Goal: Information Seeking & Learning: Find specific fact

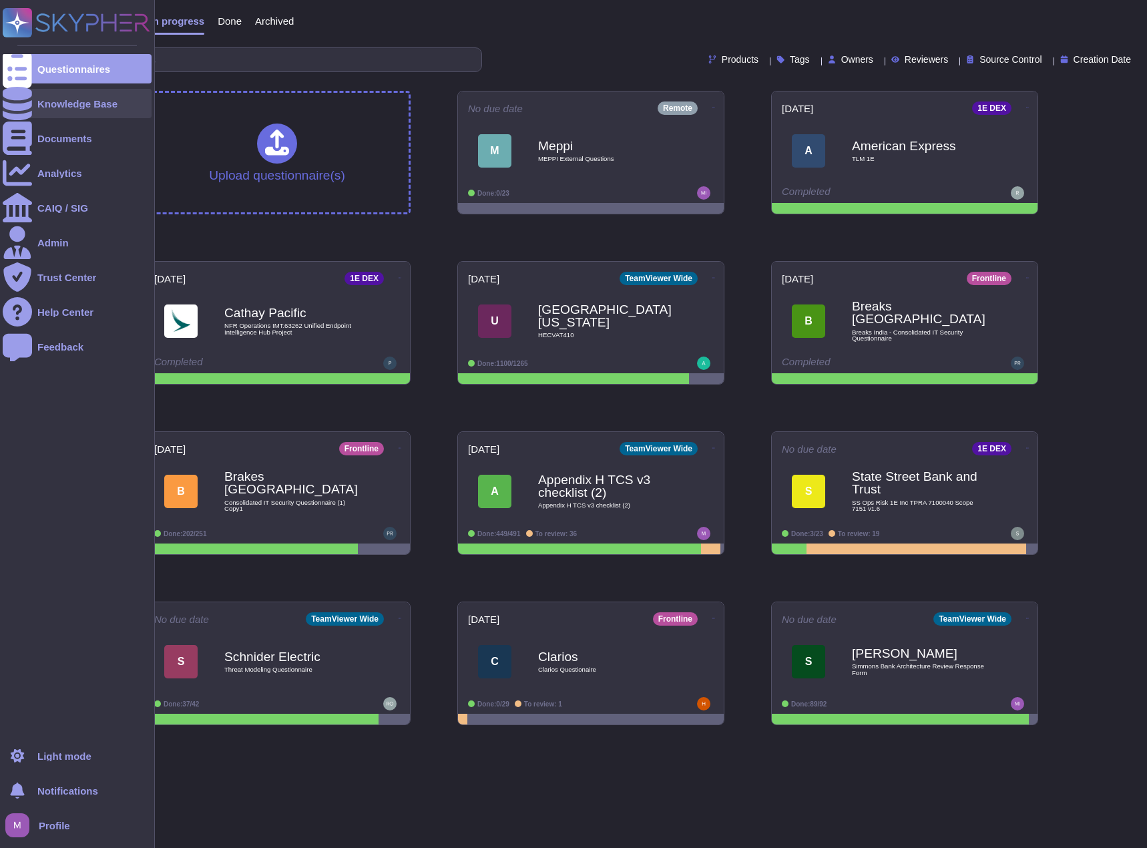
click at [15, 105] on icon at bounding box center [17, 103] width 29 height 33
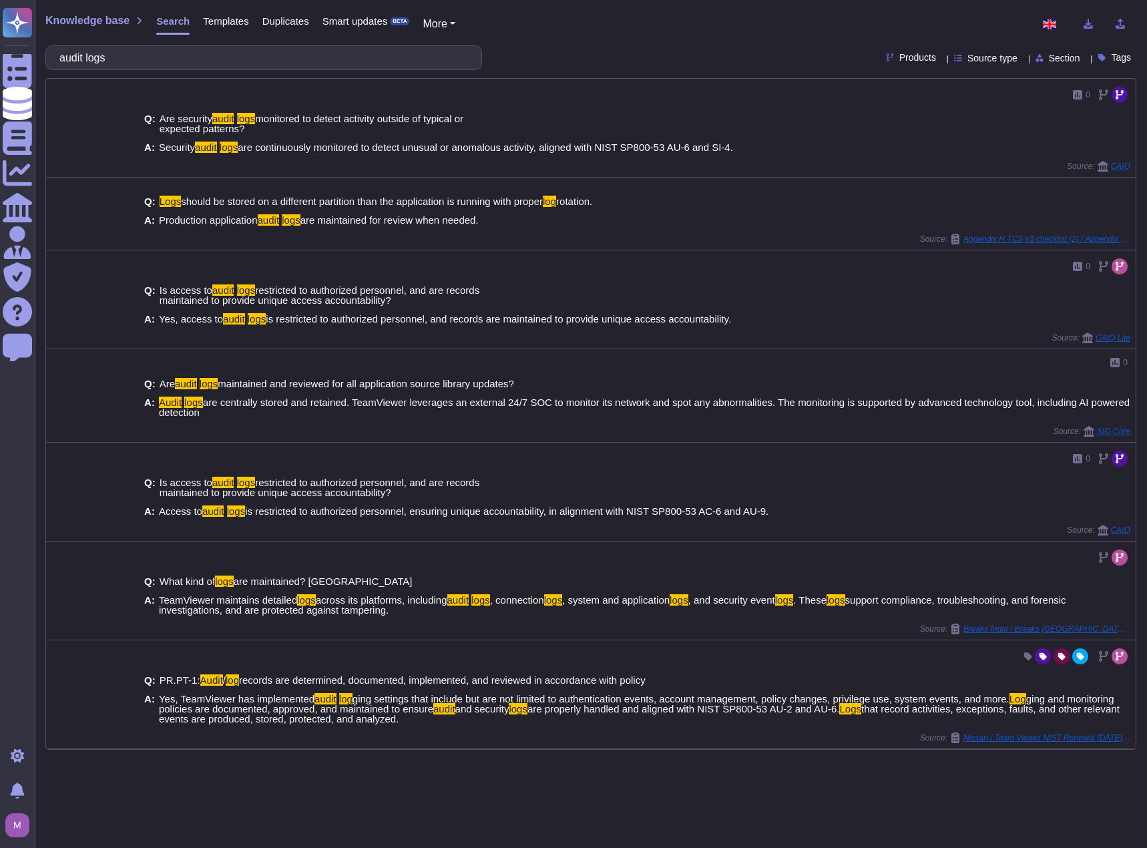
type input "audit logs"
click at [234, 25] on span "Templates" at bounding box center [225, 21] width 45 height 10
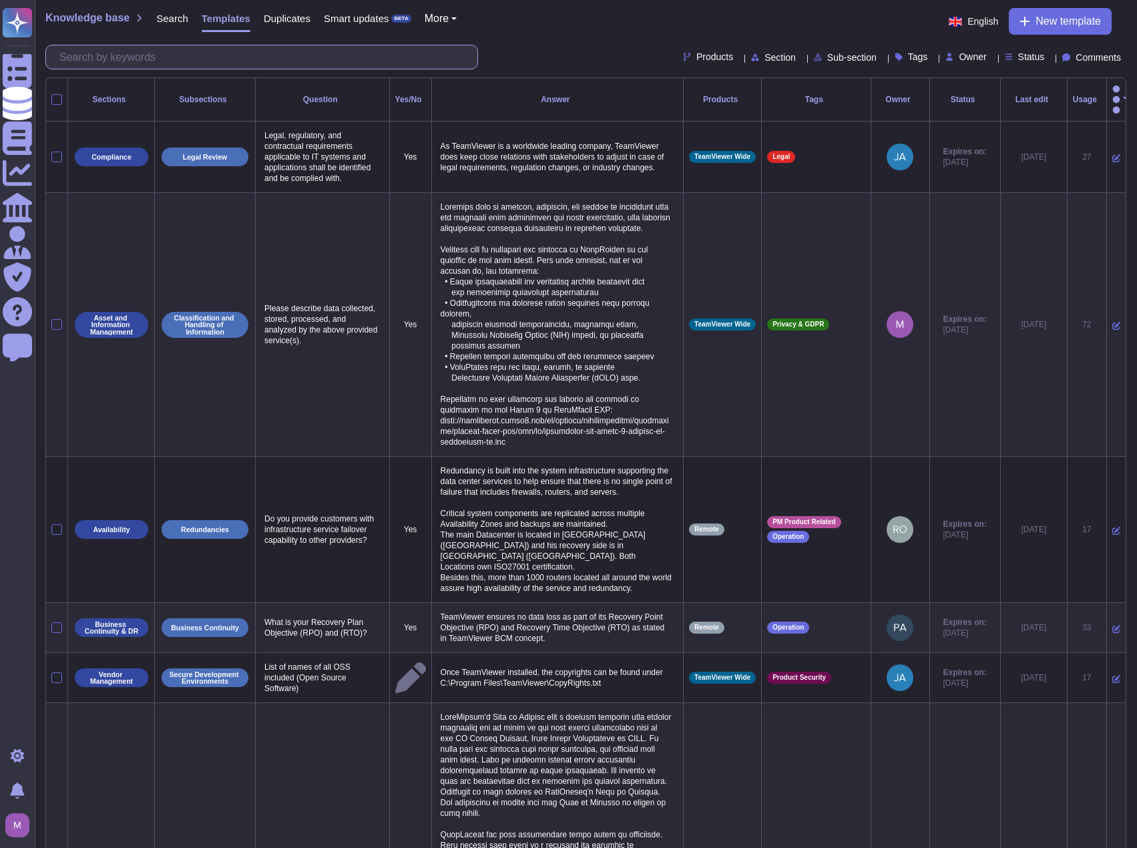
click at [257, 52] on input "text" at bounding box center [265, 56] width 424 height 23
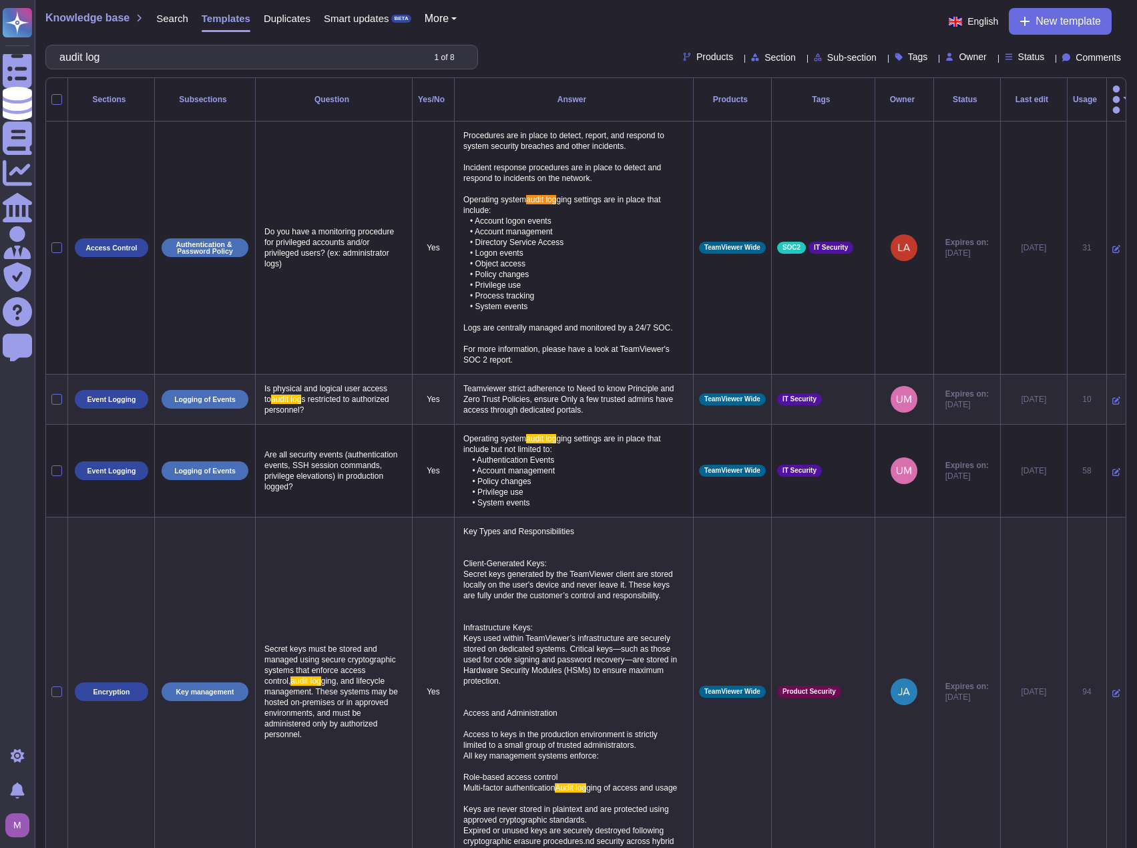
click at [696, 53] on span "Products" at bounding box center [714, 56] width 37 height 9
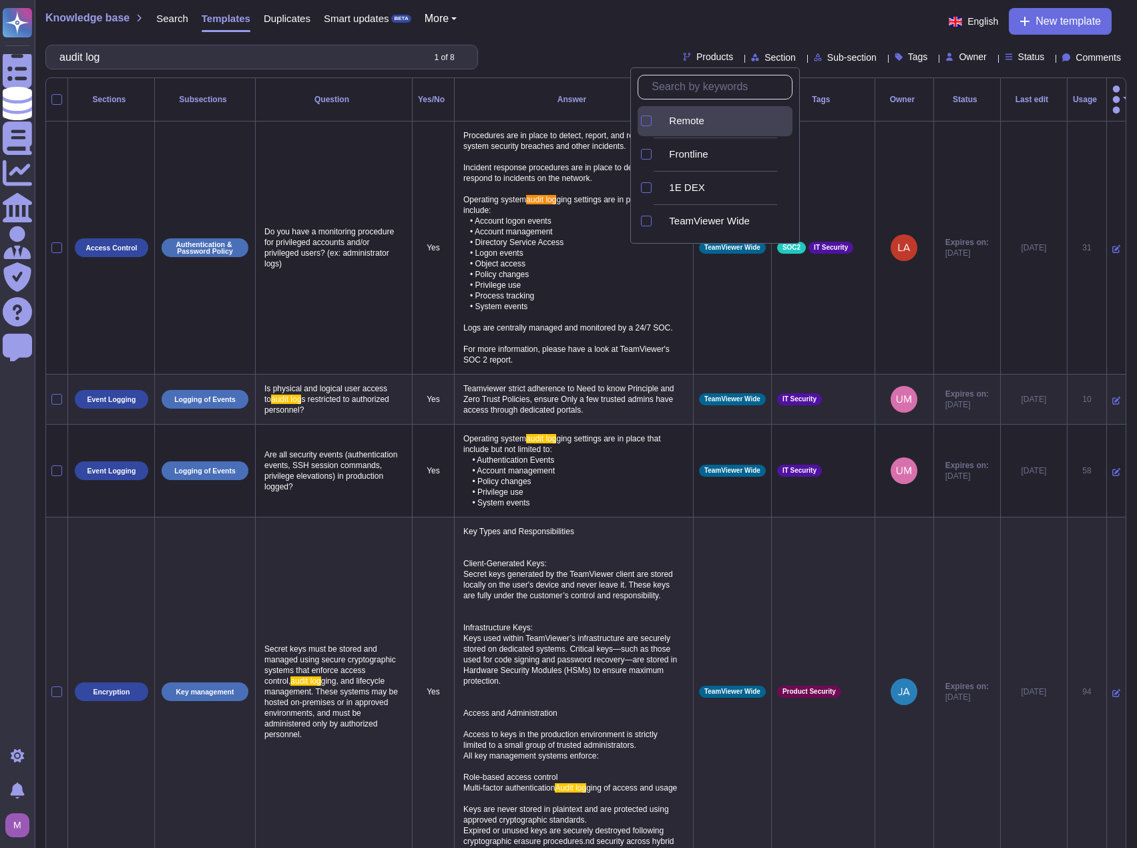
click at [691, 133] on div "Remote" at bounding box center [725, 121] width 134 height 30
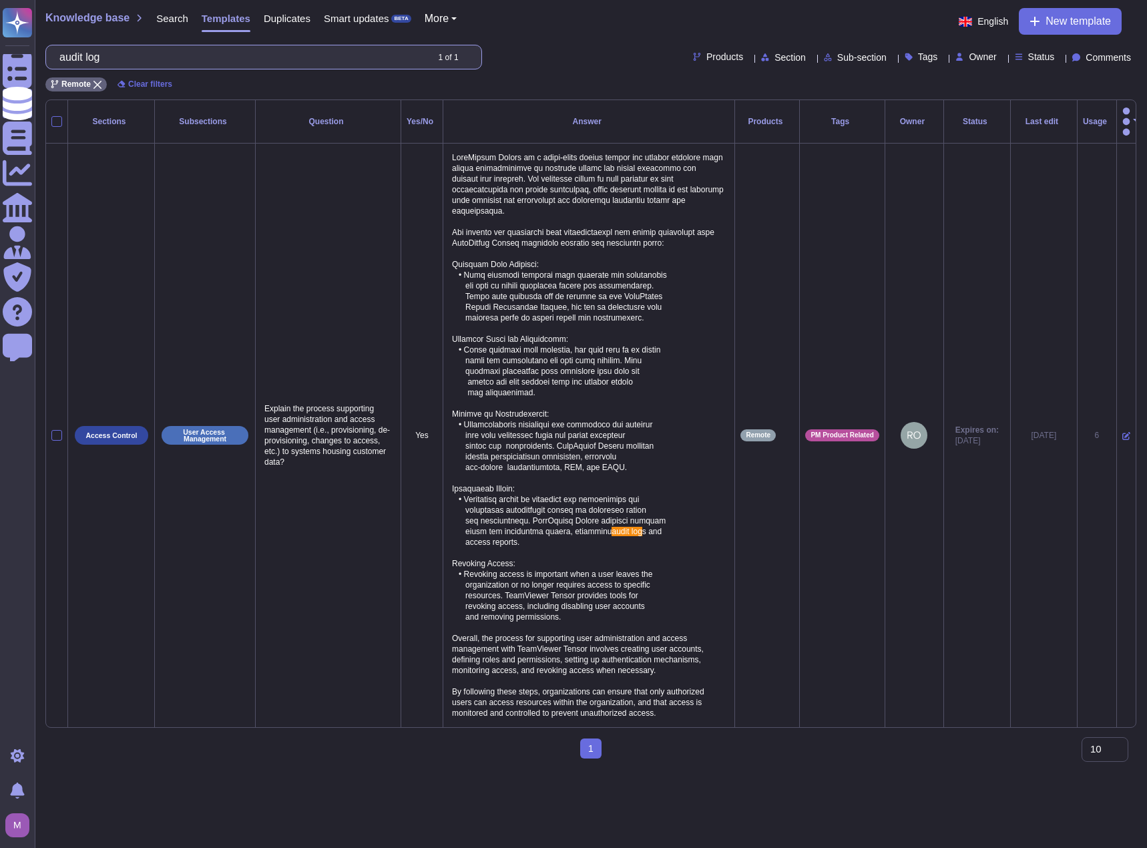
drag, startPoint x: 170, startPoint y: 56, endPoint x: -119, endPoint y: 36, distance: 290.3
click at [0, 36] on html "Questionnaires Knowledge Base Documents Analytics CAIQ / SIG Admin Trust Center…" at bounding box center [573, 384] width 1147 height 769
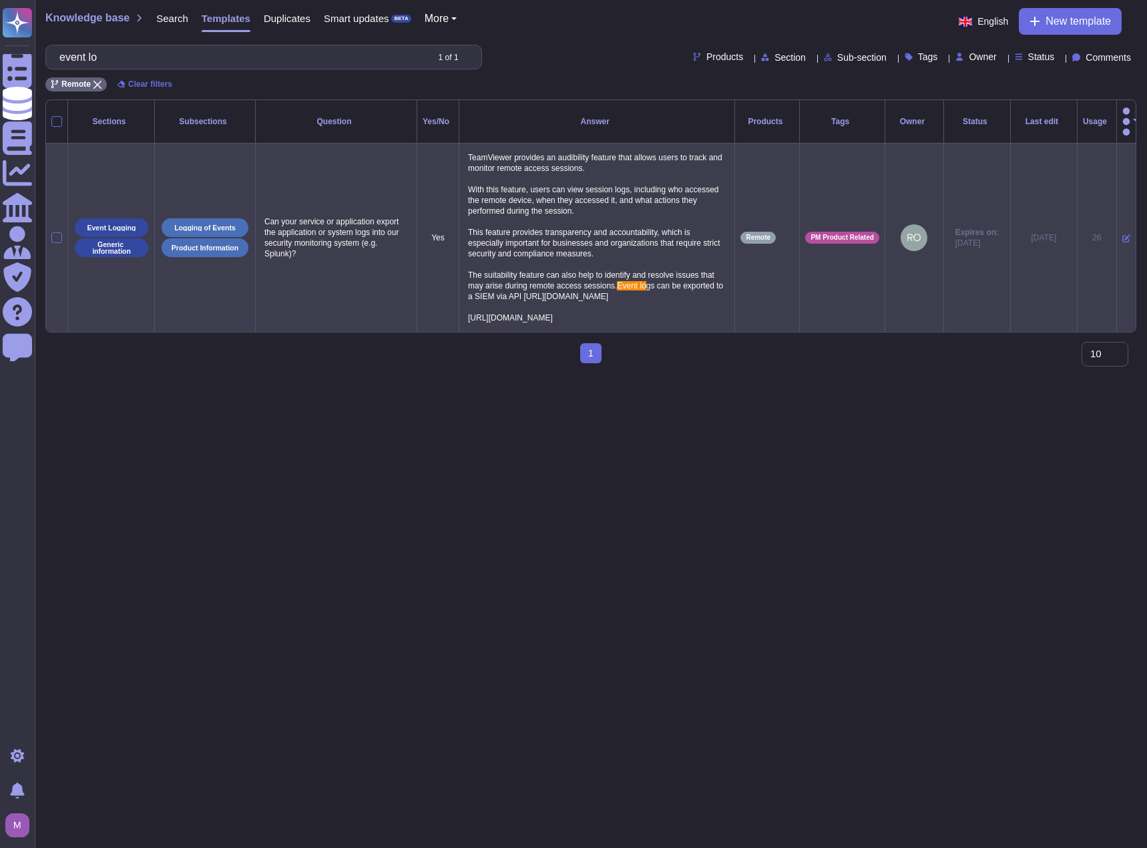
type input "event lo"
drag, startPoint x: 468, startPoint y: 136, endPoint x: 665, endPoint y: 355, distance: 294.4
click at [665, 326] on p "TeamViewer provides an audibility feature that allows users to track and monito…" at bounding box center [597, 238] width 264 height 178
copy p "TeamViewer provides an audibility feature that allows users to track and monito…"
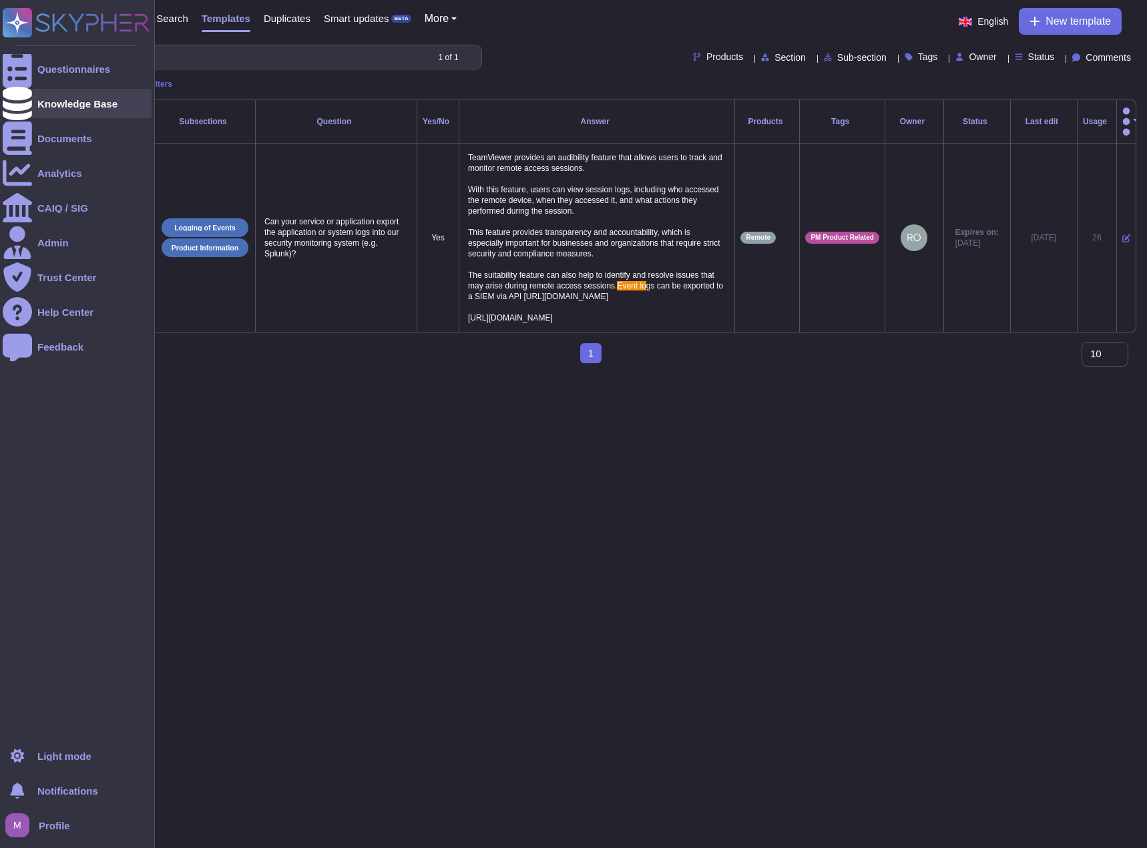
click at [47, 96] on div "Knowledge Base" at bounding box center [77, 103] width 149 height 29
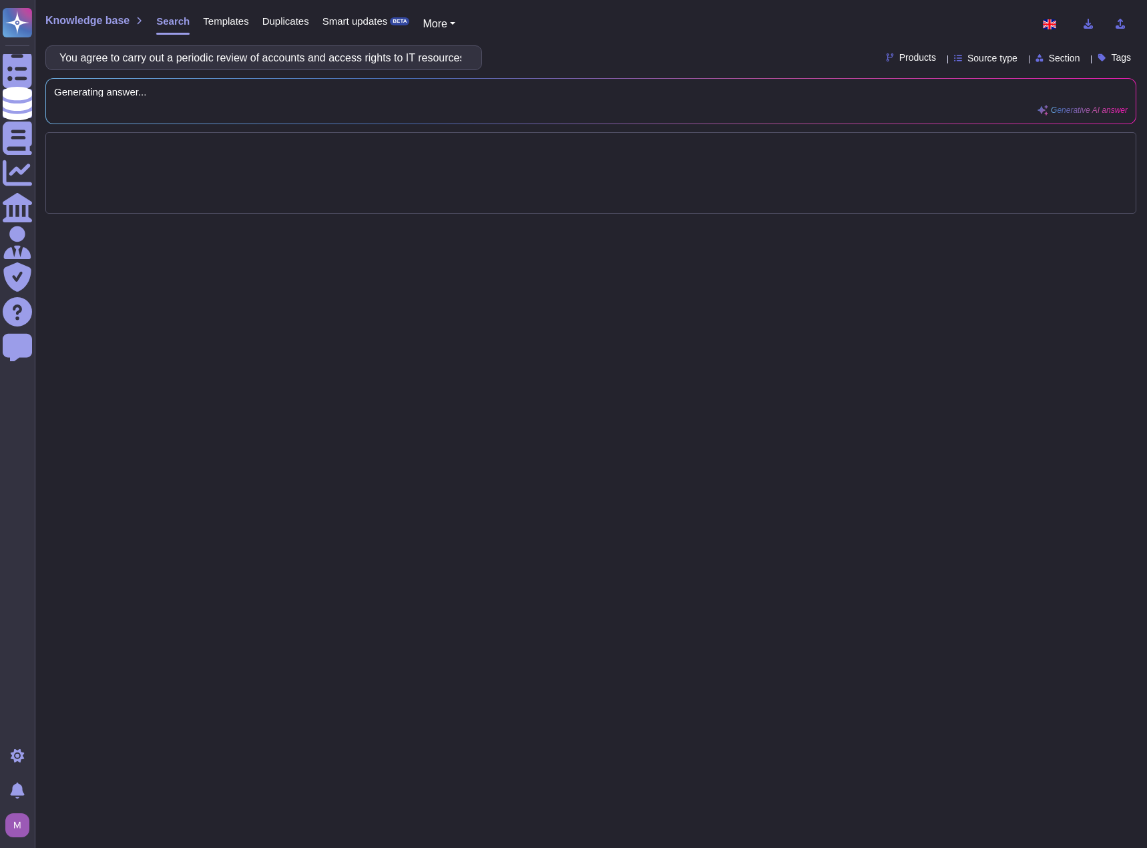
scroll to position [0, 632]
click at [626, 491] on div "Knowledge base Search Templates Duplicates Smart updates BETA More You agree to…" at bounding box center [591, 424] width 1112 height 848
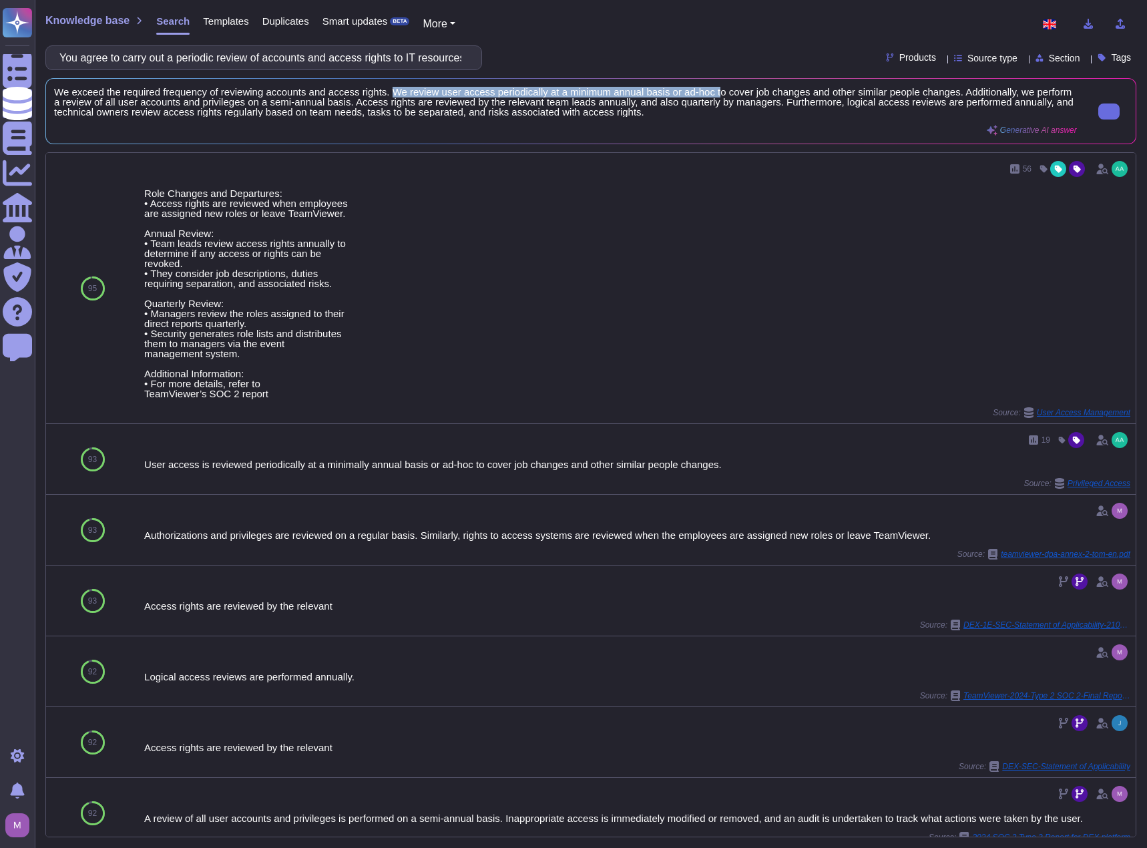
drag, startPoint x: 388, startPoint y: 89, endPoint x: 711, endPoint y: 93, distance: 322.4
click at [711, 93] on span "We exceed the required frequency of reviewing accounts and access rights. We re…" at bounding box center [565, 102] width 1022 height 30
click at [1105, 463] on button at bounding box center [1108, 459] width 21 height 16
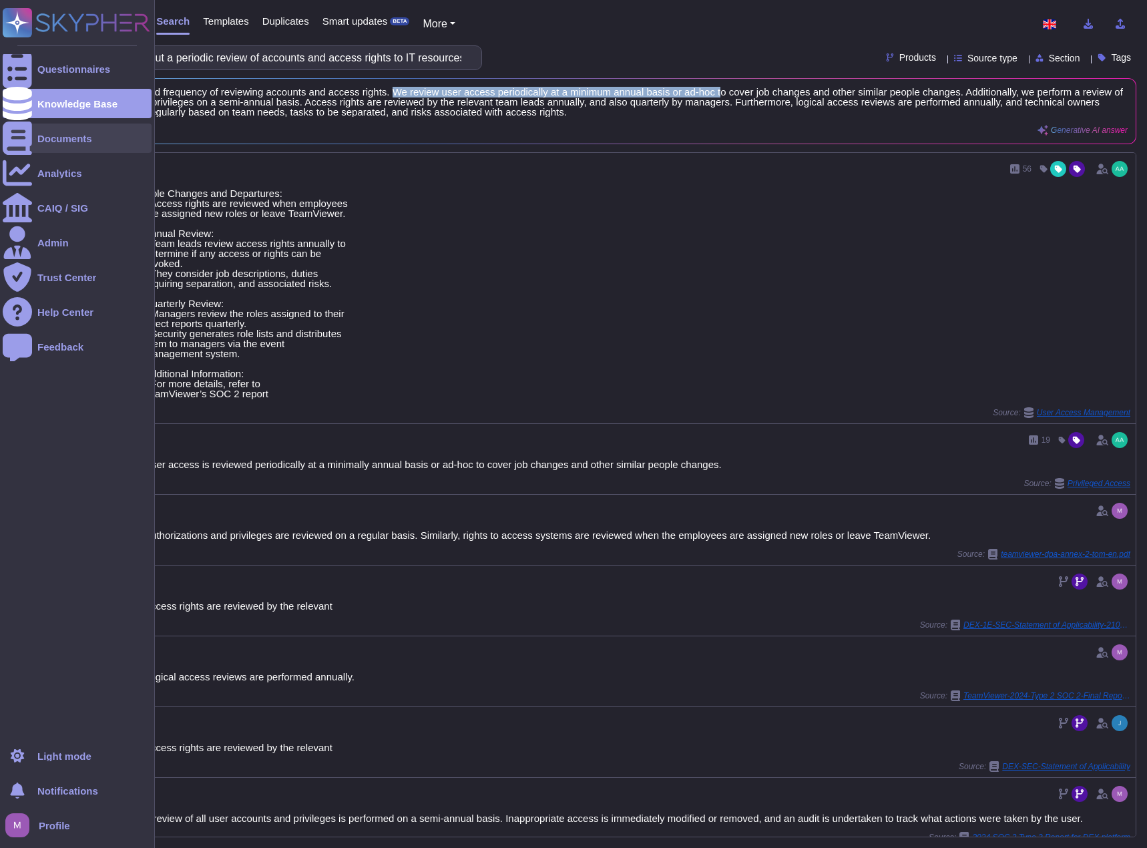
click at [55, 140] on div "Documents" at bounding box center [64, 138] width 55 height 10
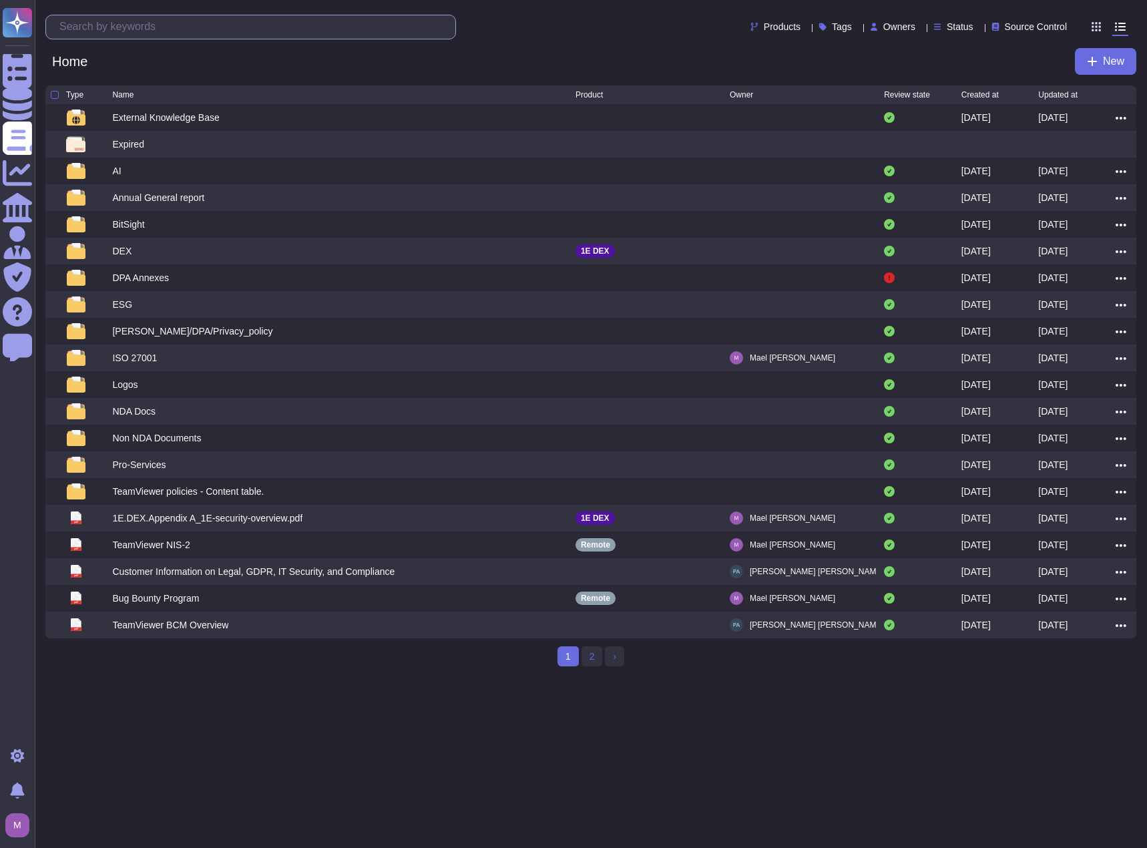
click at [286, 30] on input "text" at bounding box center [254, 26] width 402 height 23
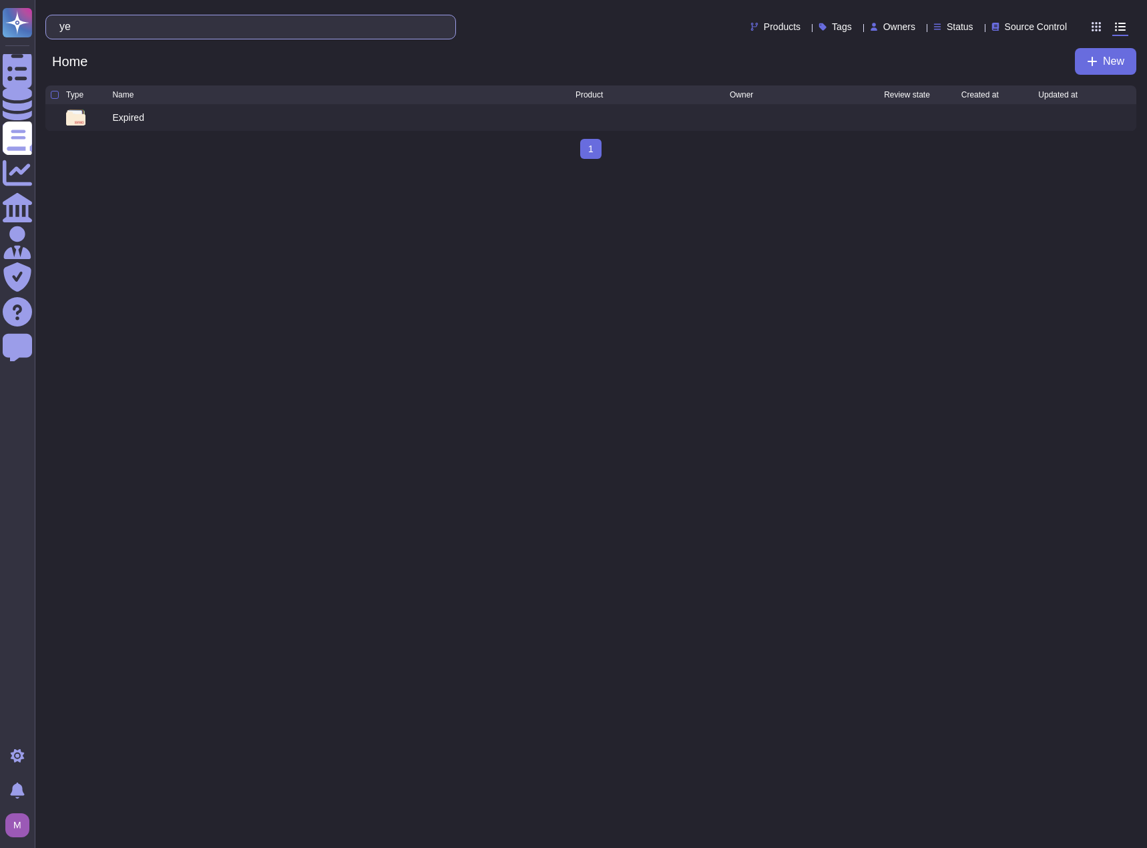
type input "y"
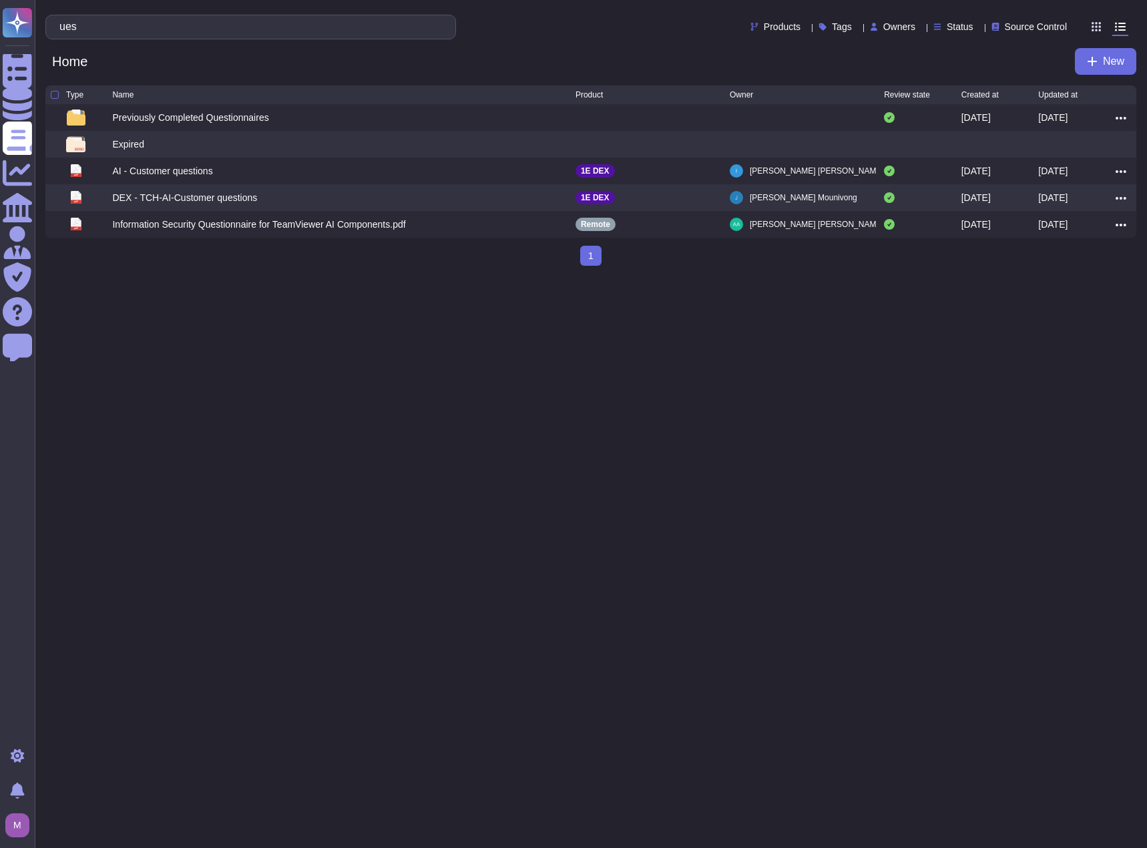
type input "ues"
